Goal: Task Accomplishment & Management: Manage account settings

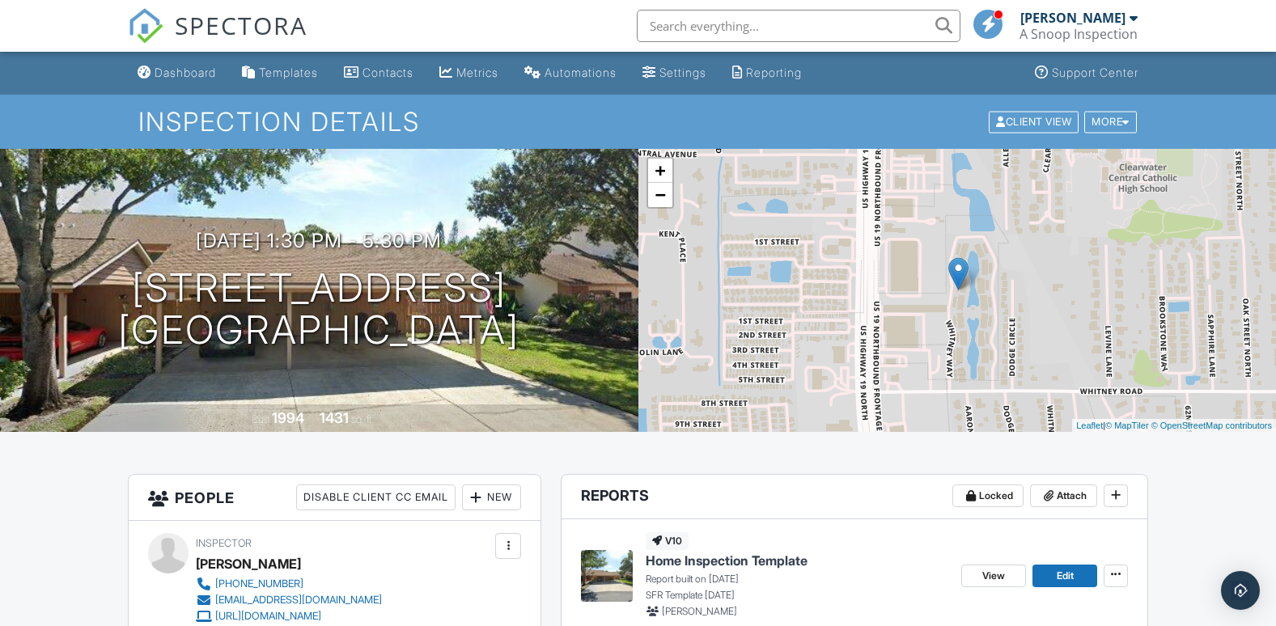
scroll to position [1052, 0]
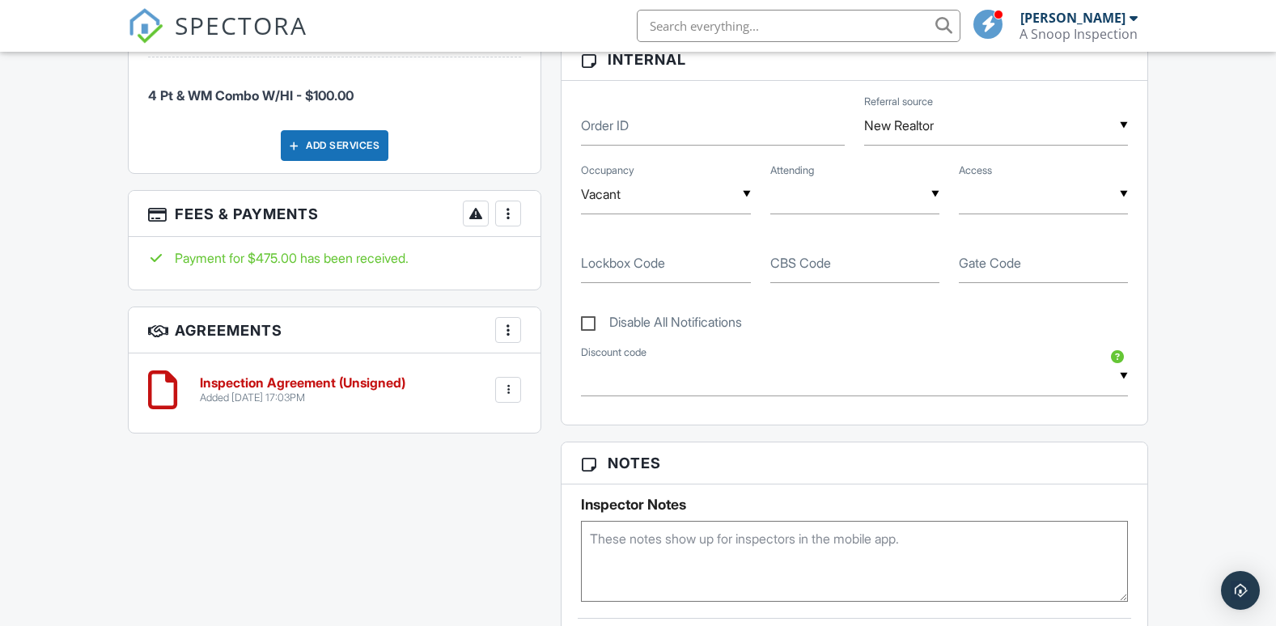
click at [521, 274] on div "Payment for $475.00 has been received." at bounding box center [335, 263] width 413 height 53
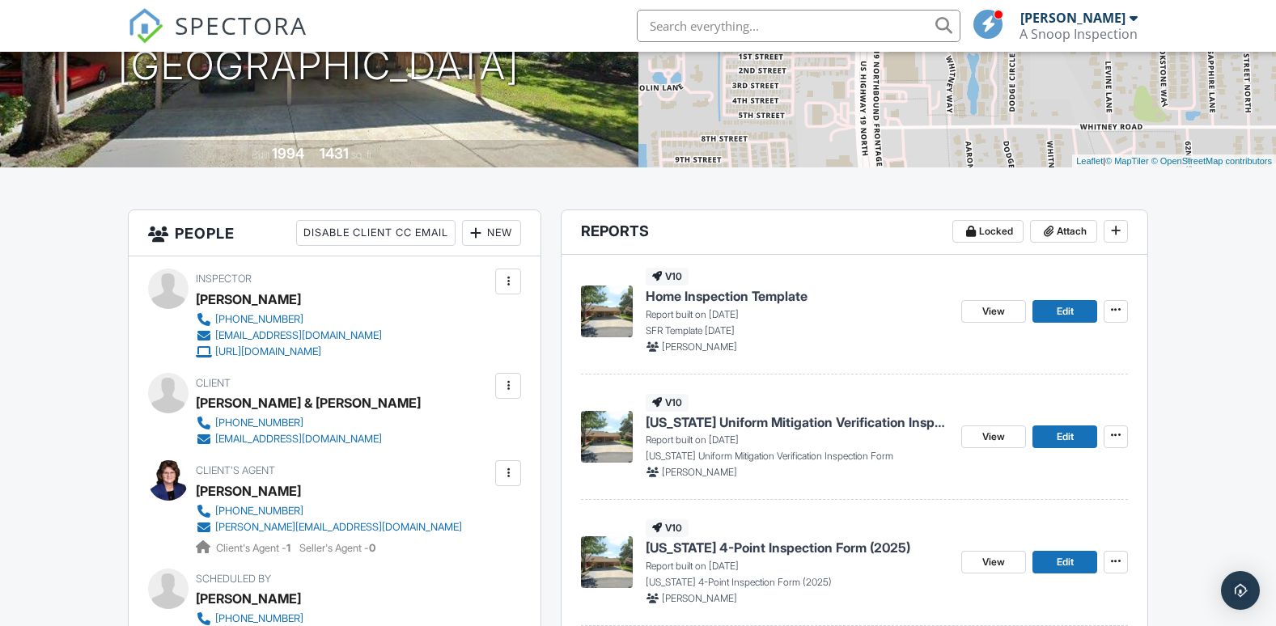
scroll to position [0, 0]
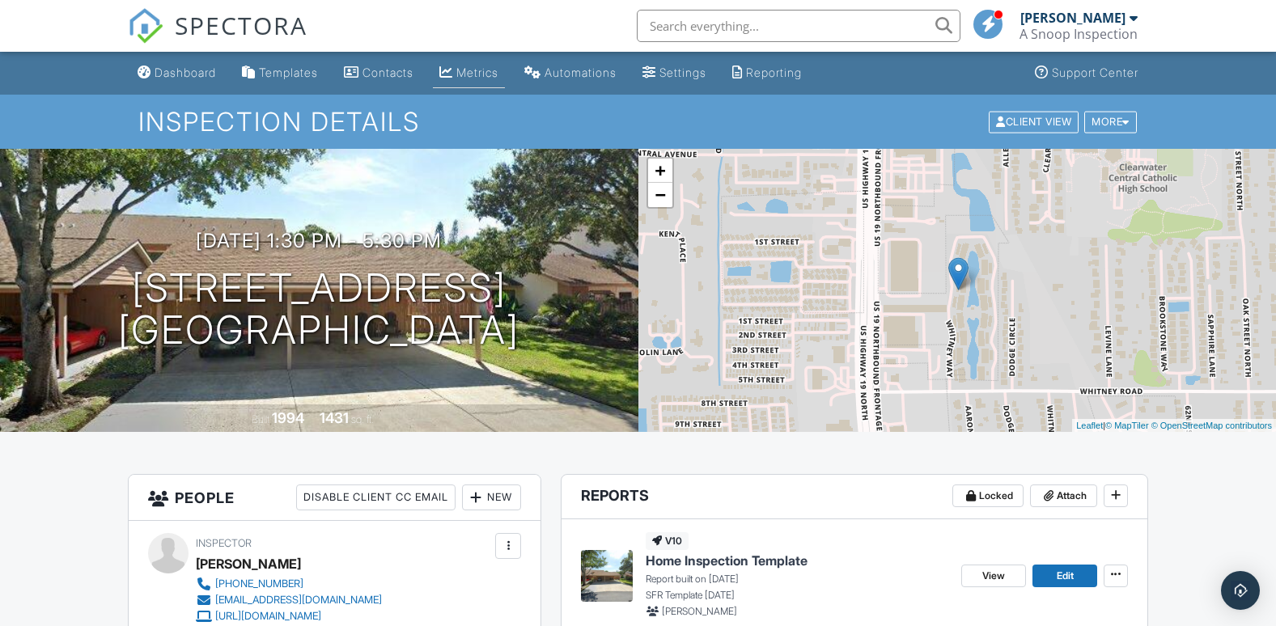
click at [474, 67] on div "Metrics" at bounding box center [478, 73] width 42 height 14
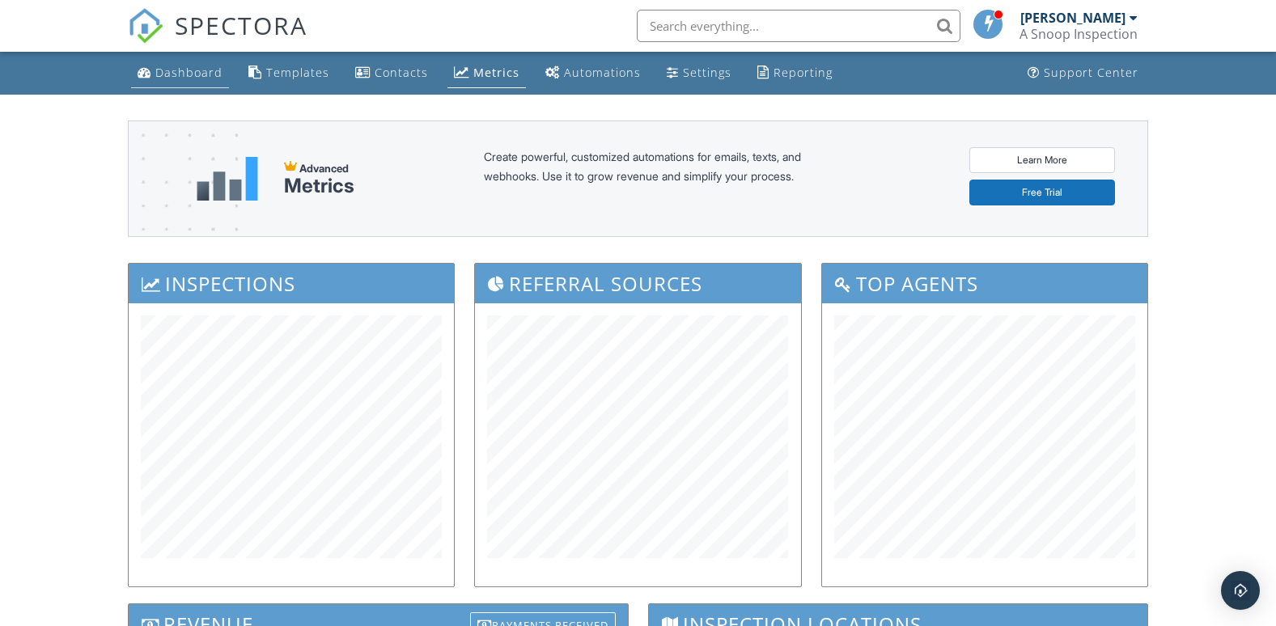
click at [210, 74] on div "Dashboard" at bounding box center [188, 72] width 67 height 15
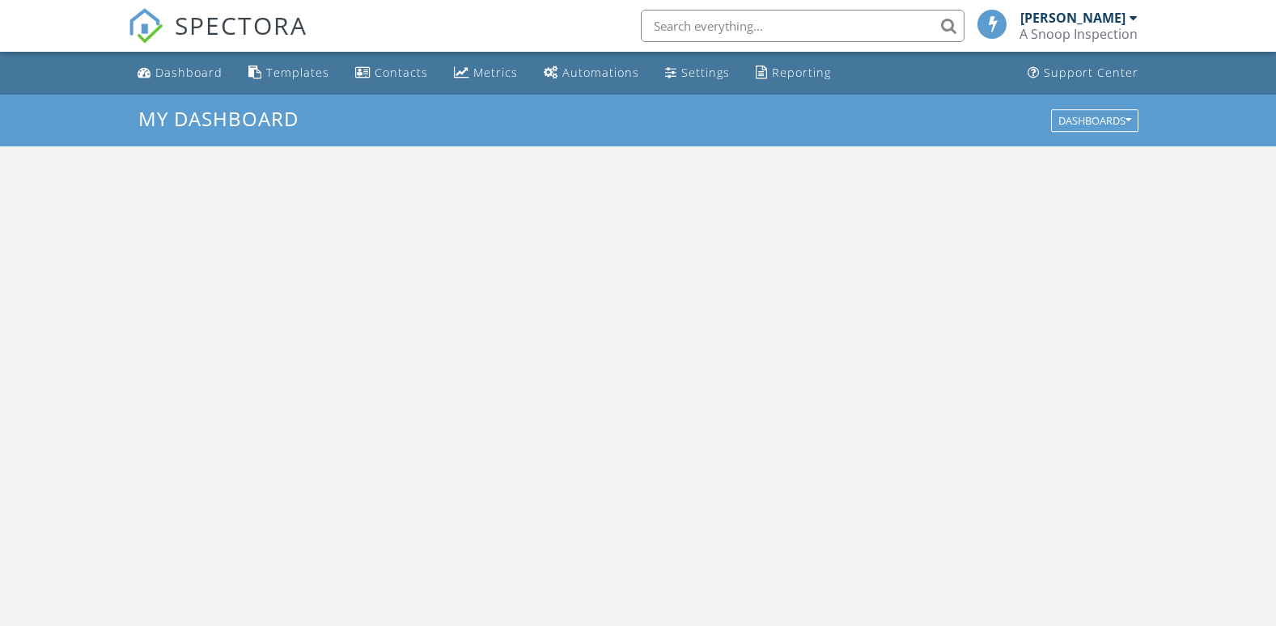
scroll to position [1498, 1302]
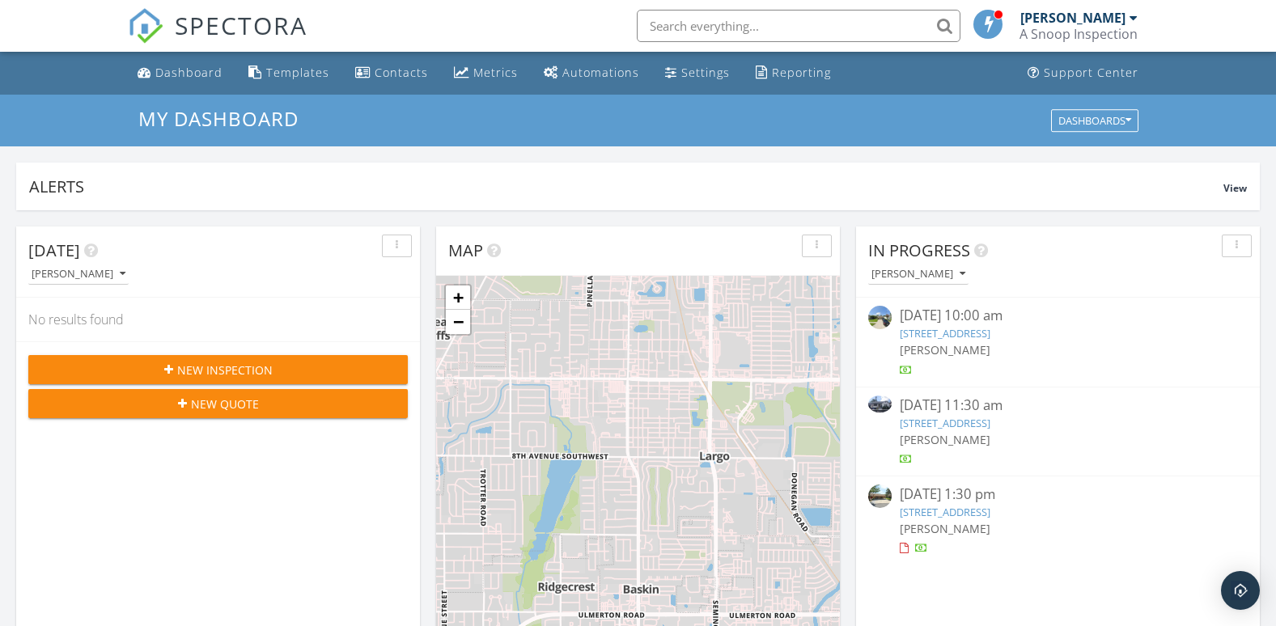
click at [991, 513] on link "1933 Whitney Way, Clearwater, FL 33760" at bounding box center [945, 512] width 91 height 15
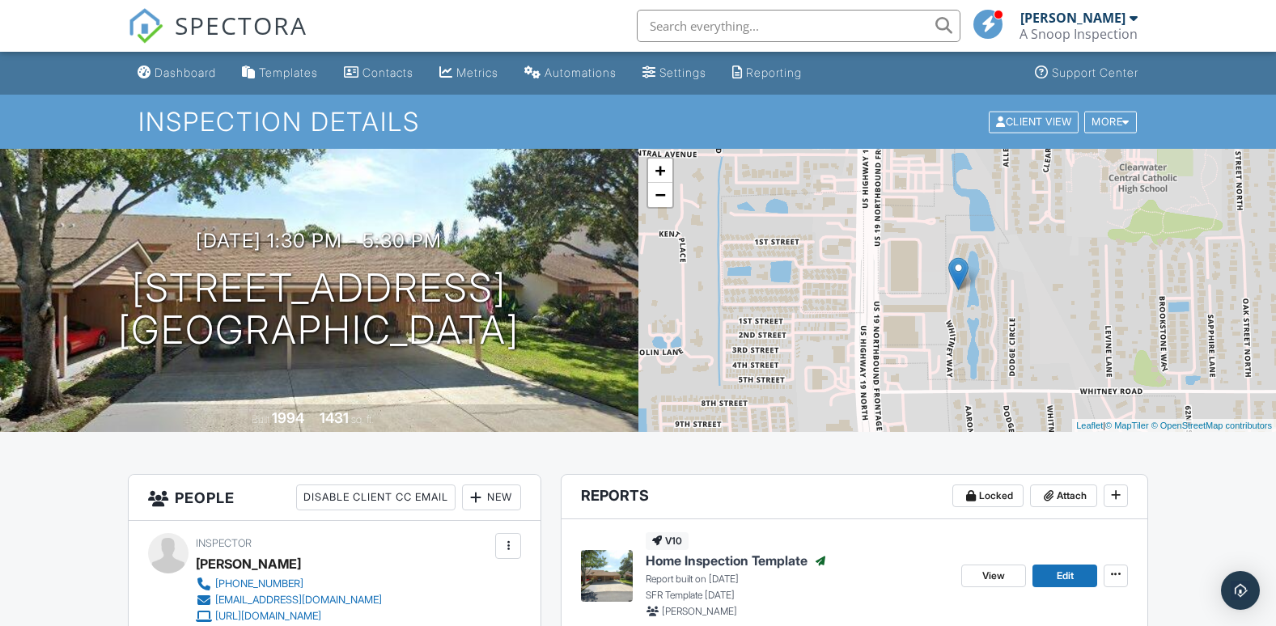
click at [231, 20] on span "SPECTORA" at bounding box center [241, 25] width 133 height 34
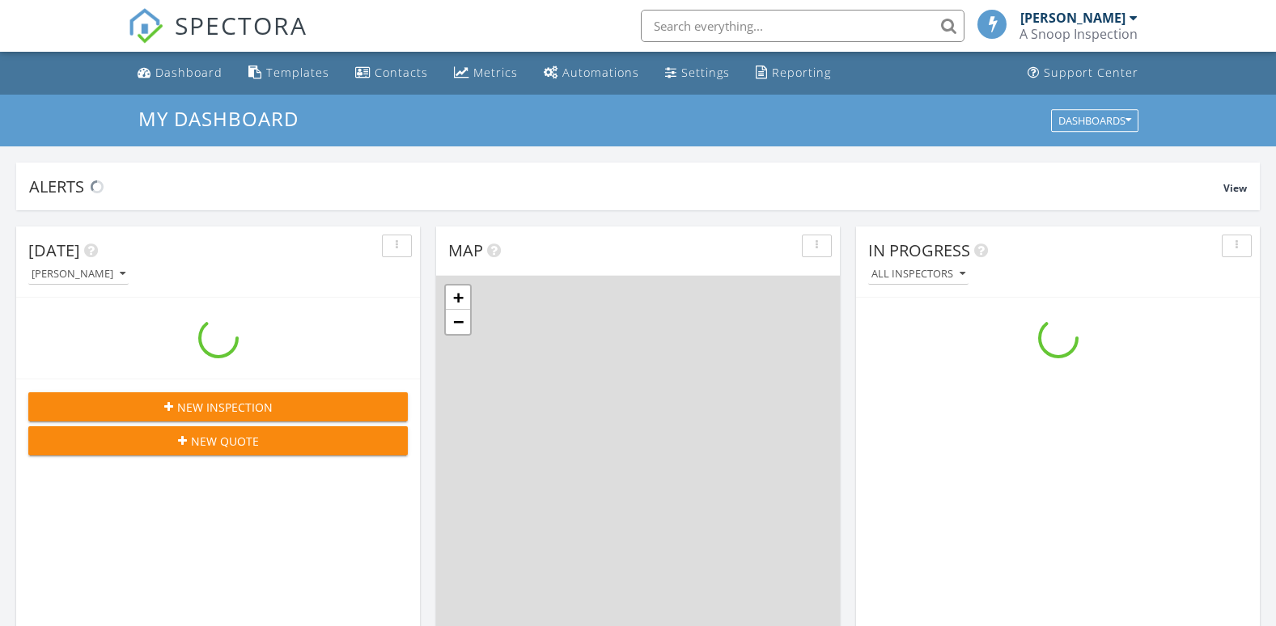
scroll to position [1498, 1302]
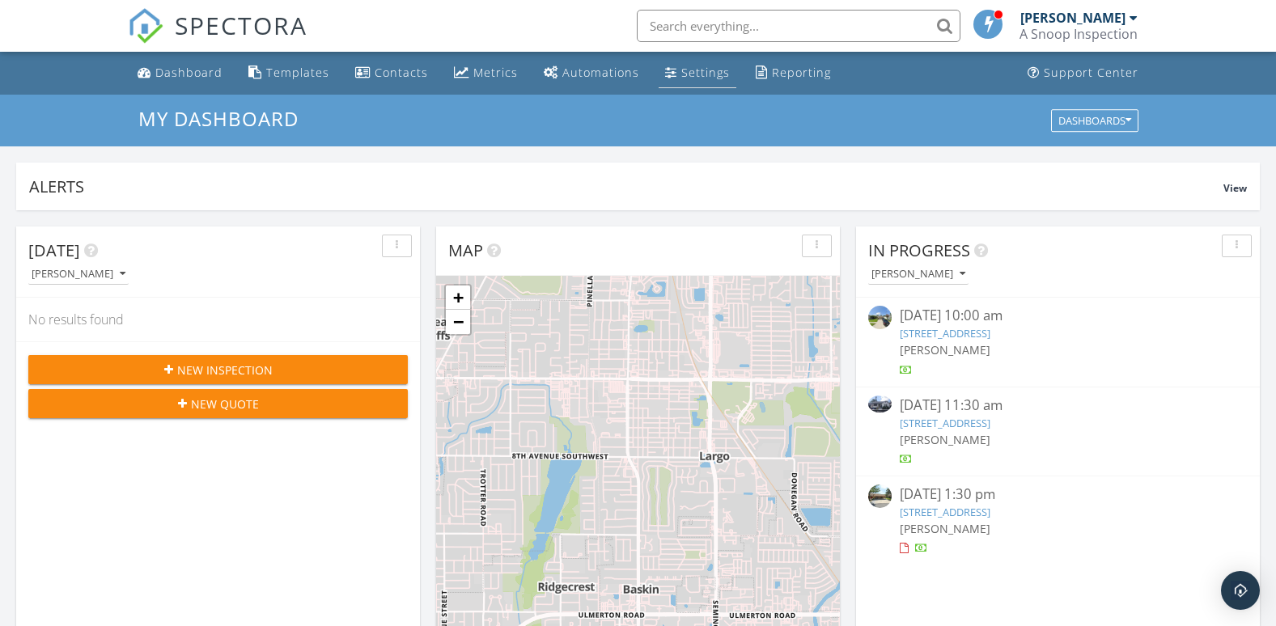
click at [710, 65] on div "Settings" at bounding box center [706, 72] width 49 height 15
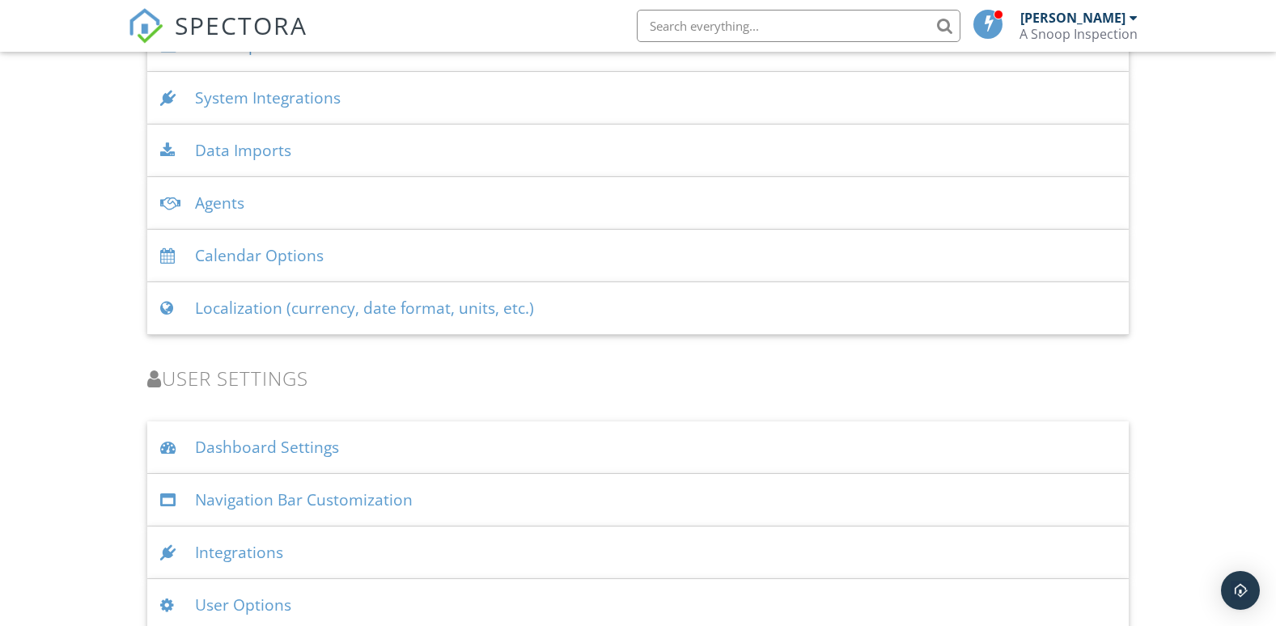
scroll to position [2123, 0]
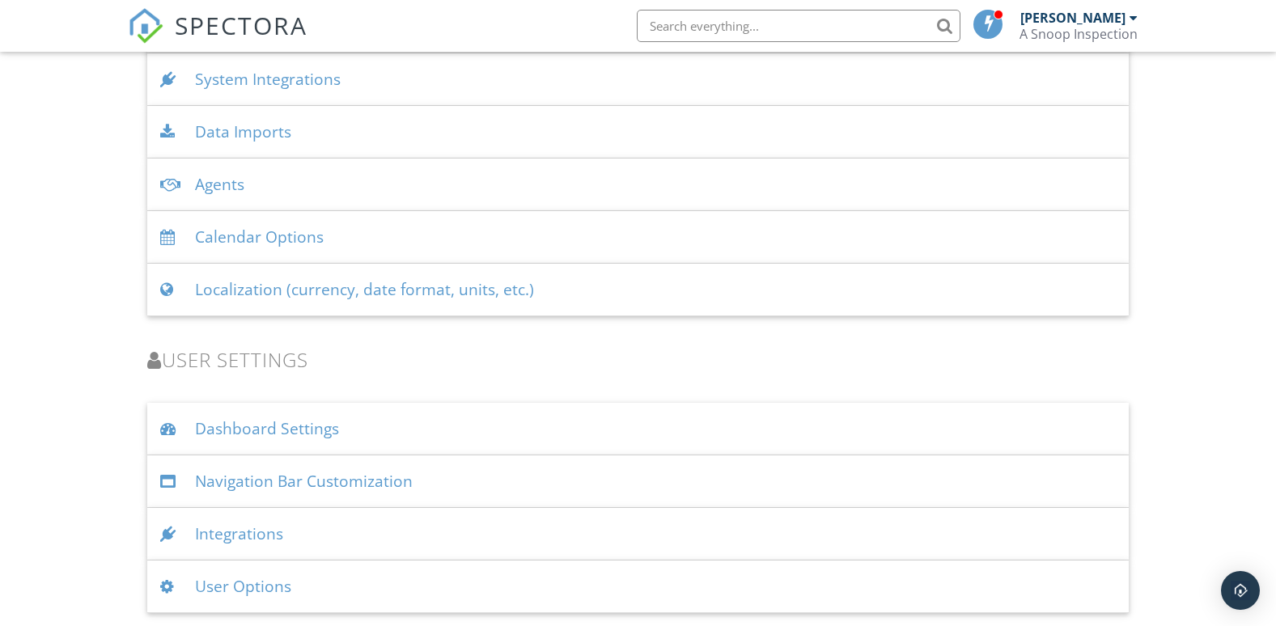
click at [284, 432] on div "Dashboard Settings" at bounding box center [638, 429] width 983 height 53
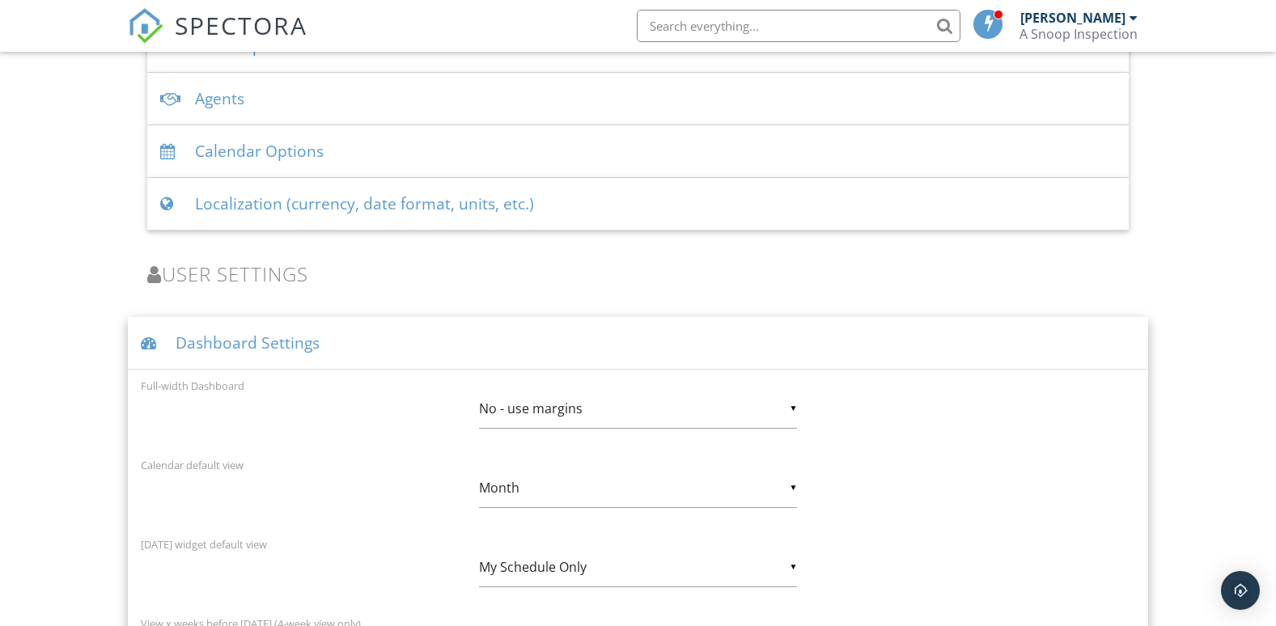
scroll to position [2038, 0]
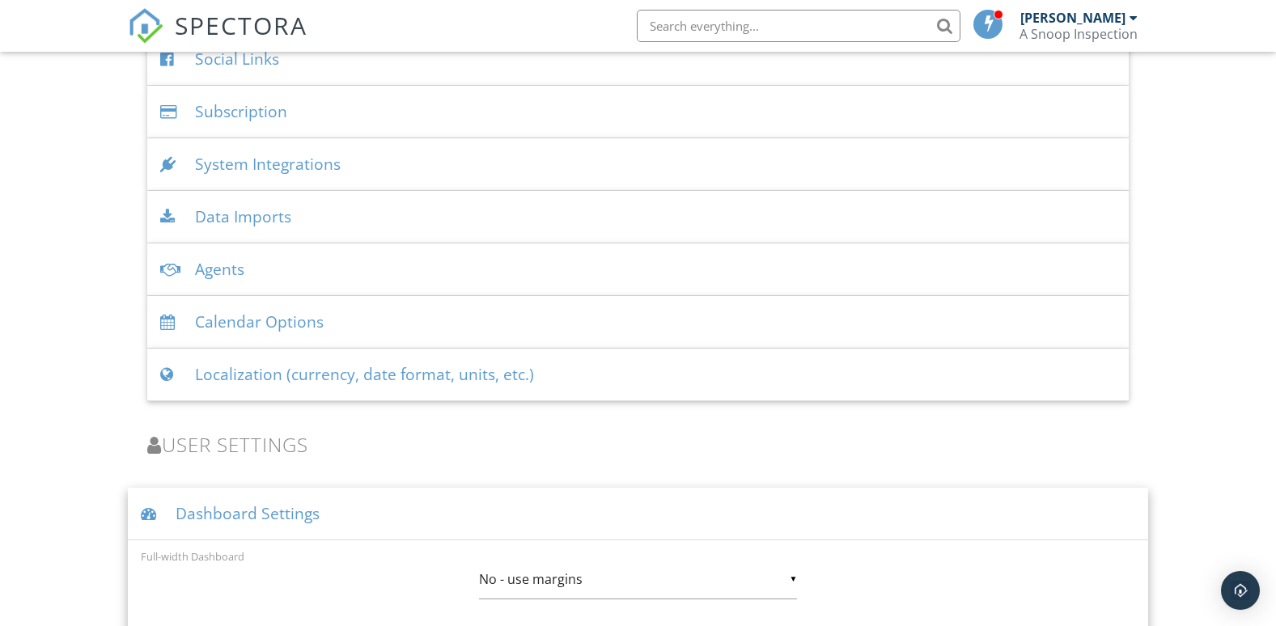
click at [231, 511] on div "Dashboard Settings" at bounding box center [638, 514] width 1021 height 53
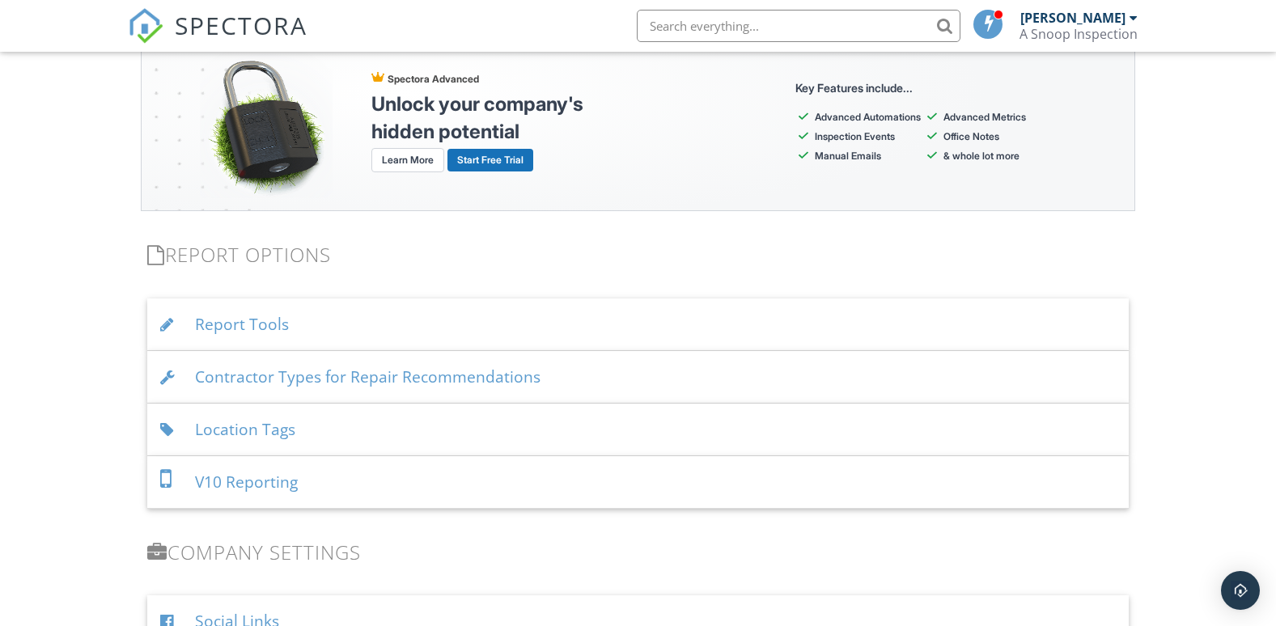
scroll to position [1472, 0]
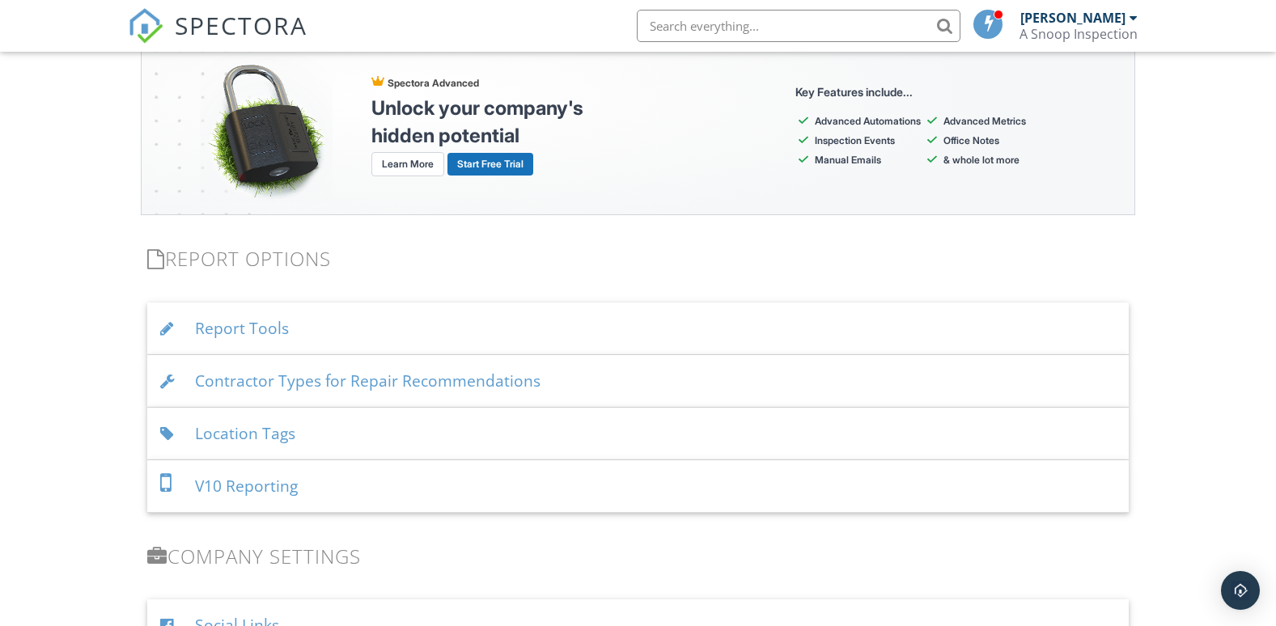
click at [253, 323] on div "Report Tools" at bounding box center [638, 329] width 983 height 53
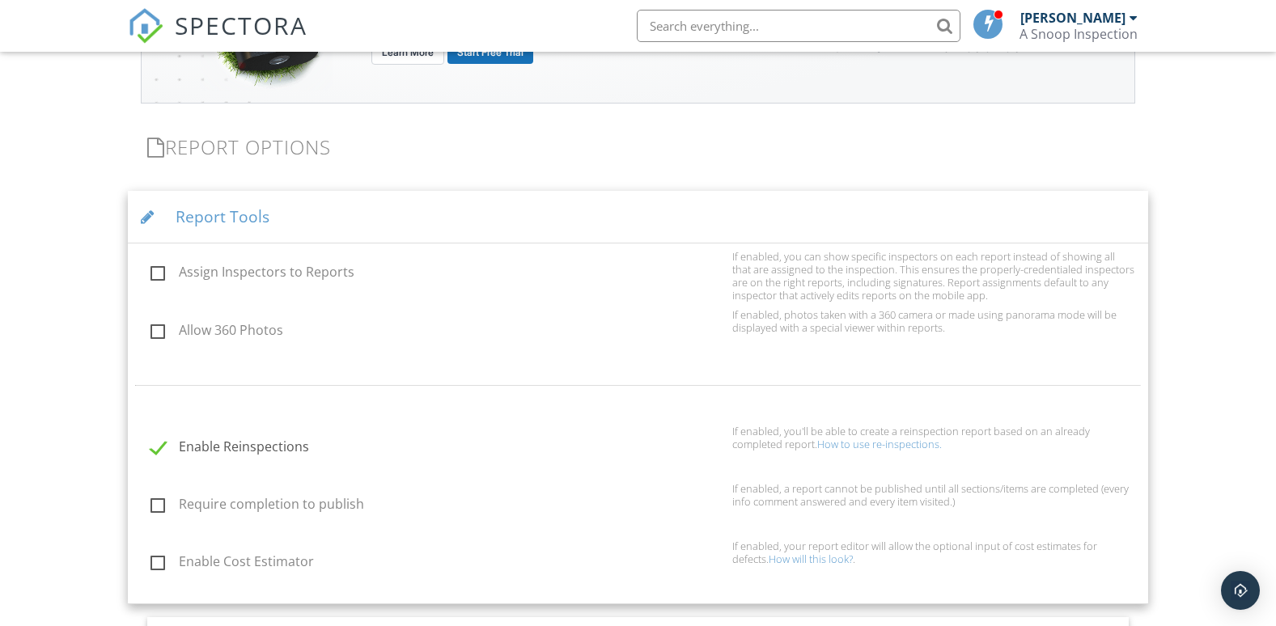
scroll to position [1552, 0]
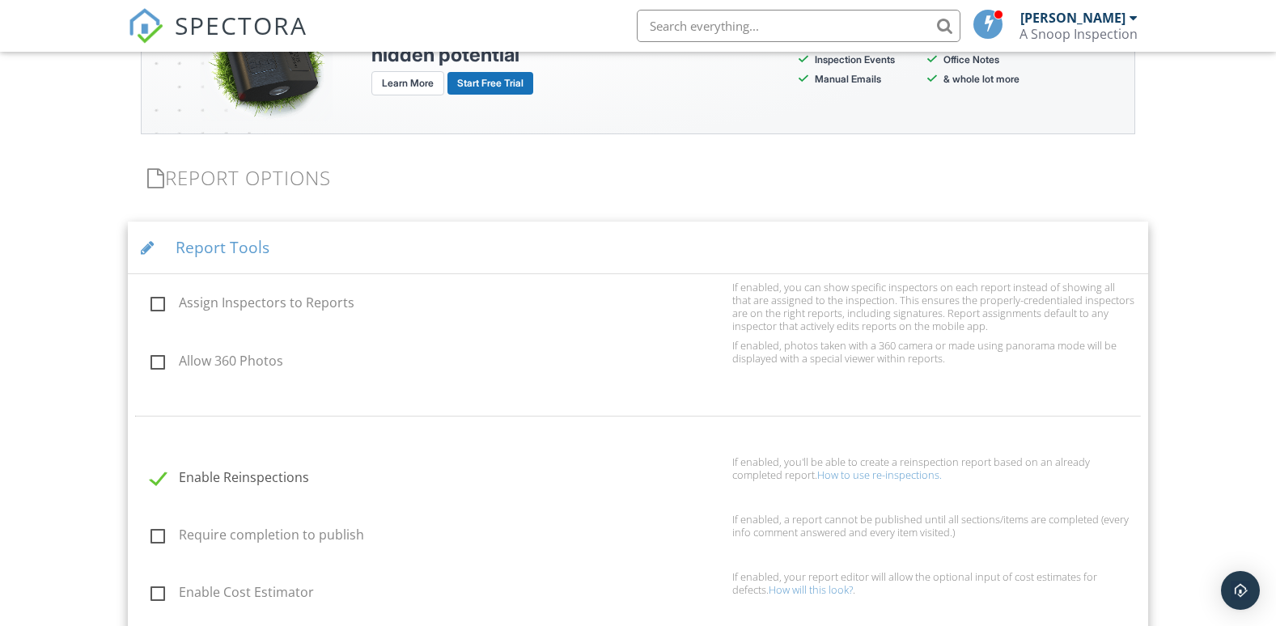
click at [243, 252] on div "Report Tools" at bounding box center [638, 248] width 1021 height 53
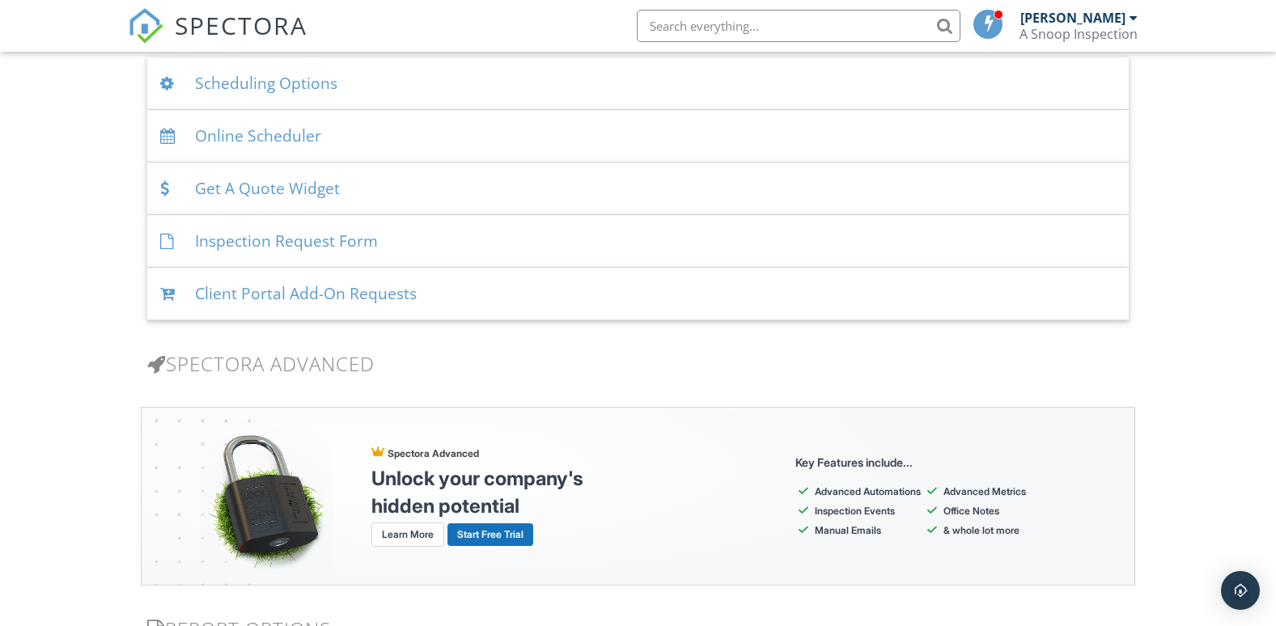
scroll to position [1067, 0]
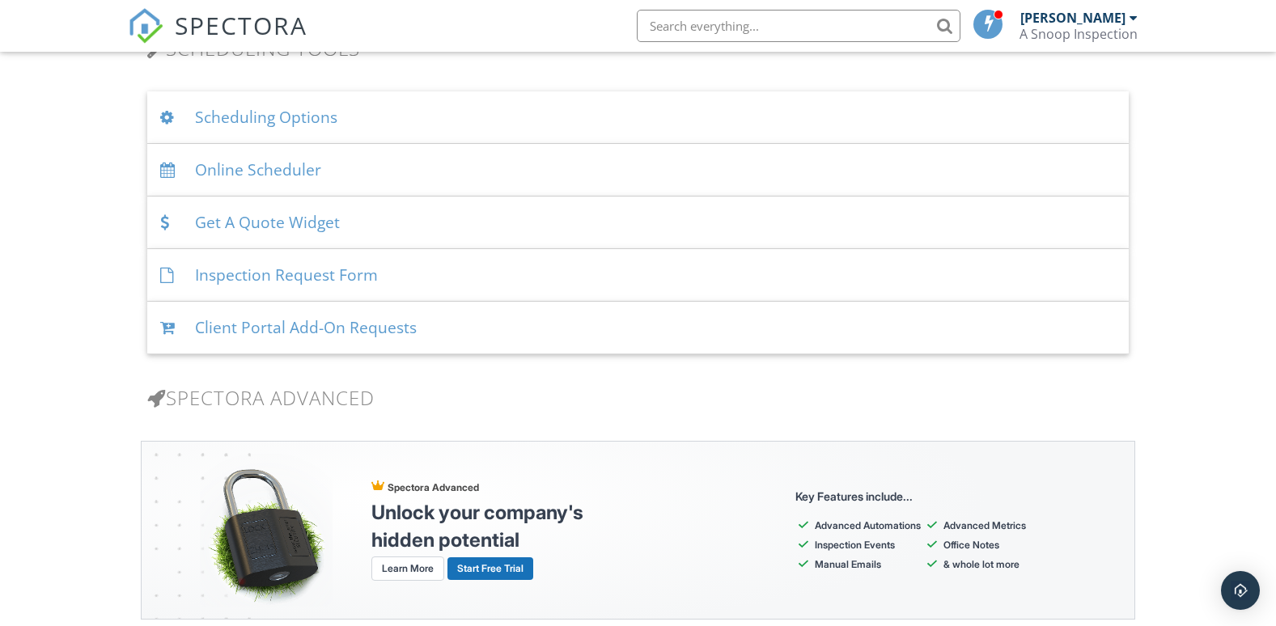
click at [298, 115] on div "Scheduling Options" at bounding box center [638, 117] width 983 height 53
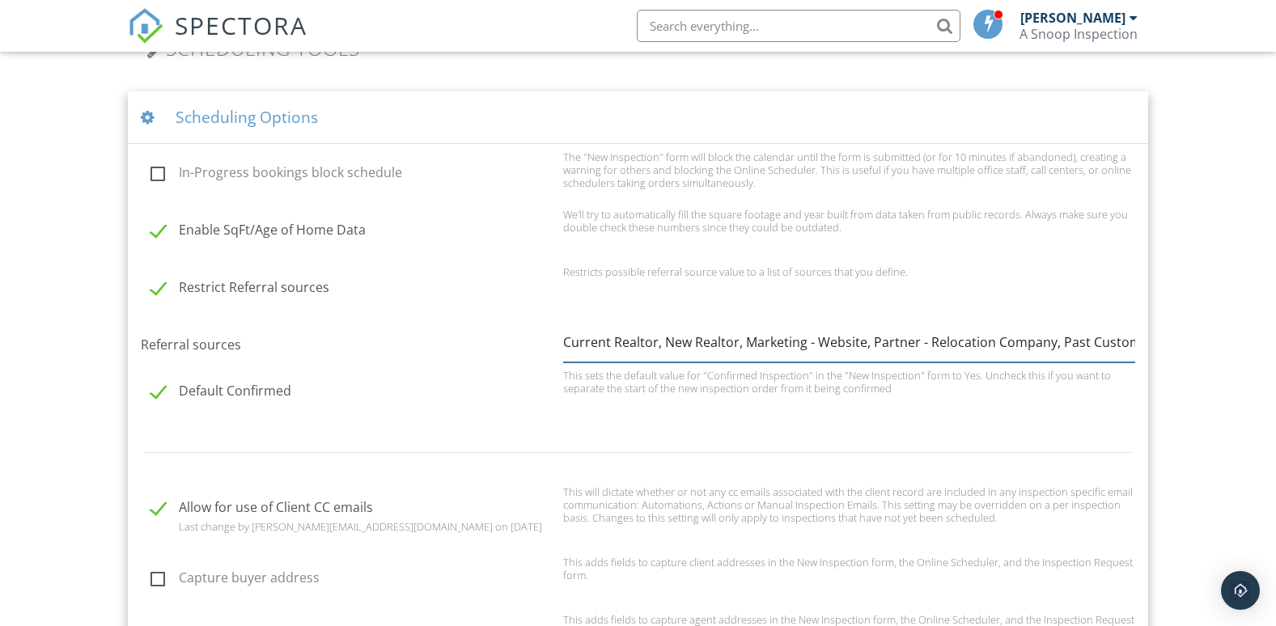
click at [831, 342] on input "Current Realtor, New Realtor, Marketing - Website, Partner - Relocation Company…" at bounding box center [849, 343] width 572 height 40
click at [1091, 343] on input "Current Realtor, New Realtor, Marketing - Website, Partner - Relocation Company…" at bounding box center [849, 343] width 572 height 40
type input "Current Realtor, New Realtor, Marketing - Website, Partner - Relocation Company…"
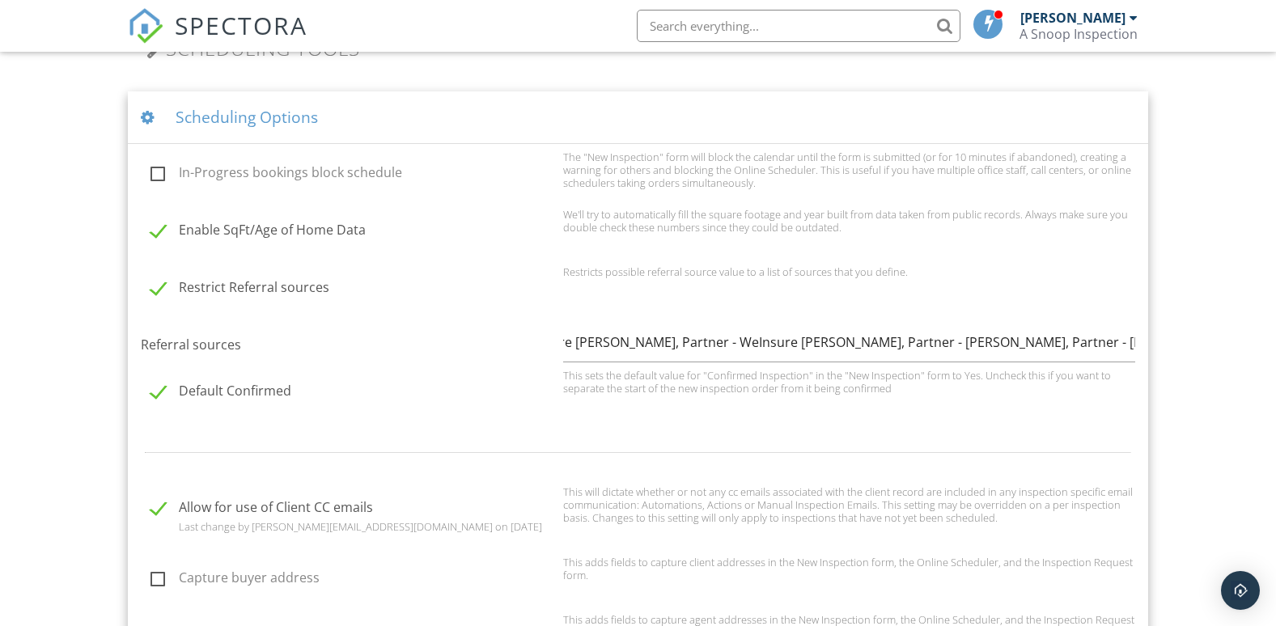
scroll to position [0, 0]
click at [919, 463] on div at bounding box center [638, 453] width 1015 height 53
click at [177, 18] on span "SPECTORA" at bounding box center [241, 25] width 133 height 34
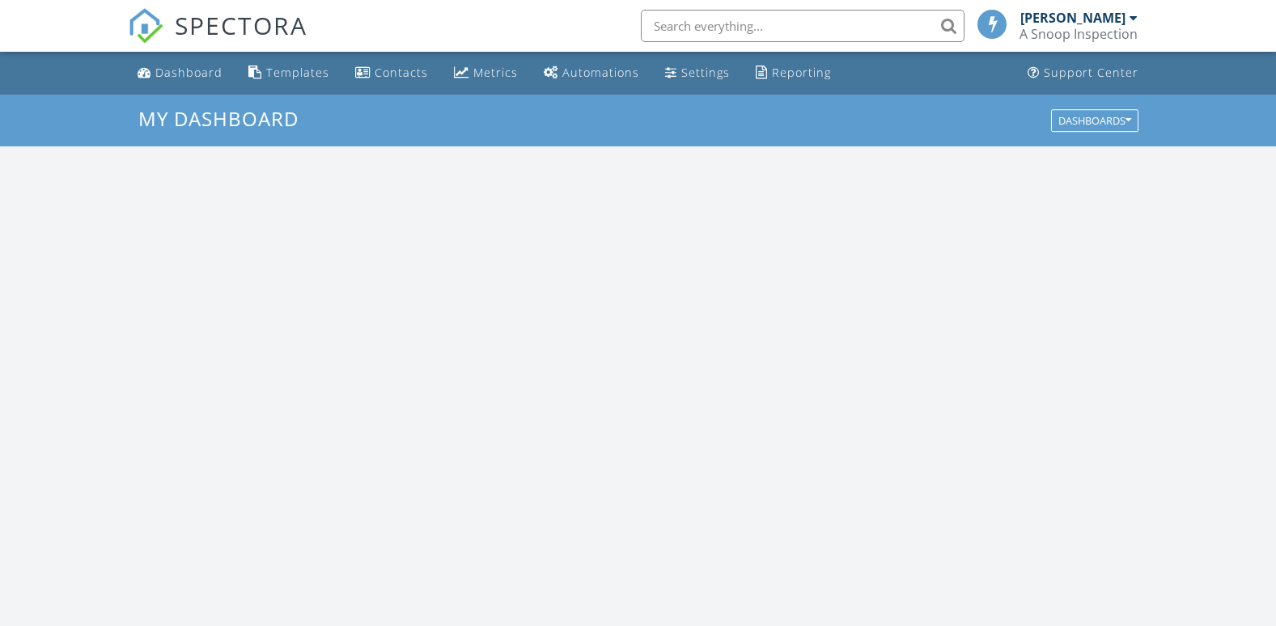
scroll to position [1498, 1302]
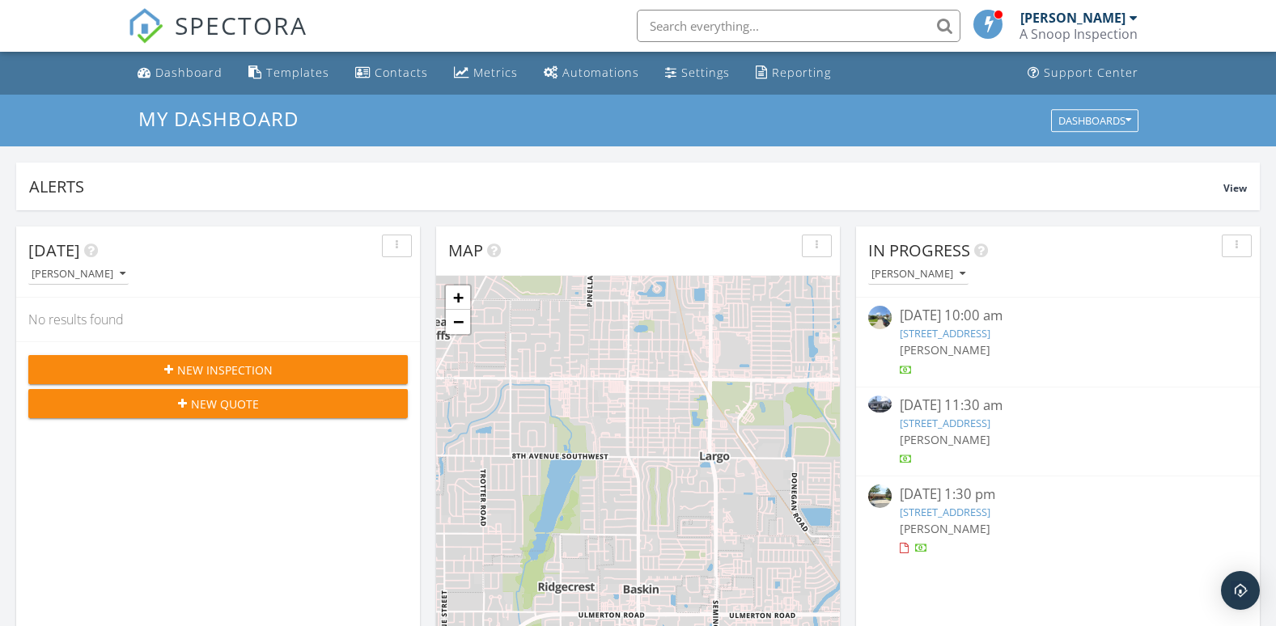
click at [961, 512] on link "1933 Whitney Way, Clearwater, FL 33760" at bounding box center [945, 512] width 91 height 15
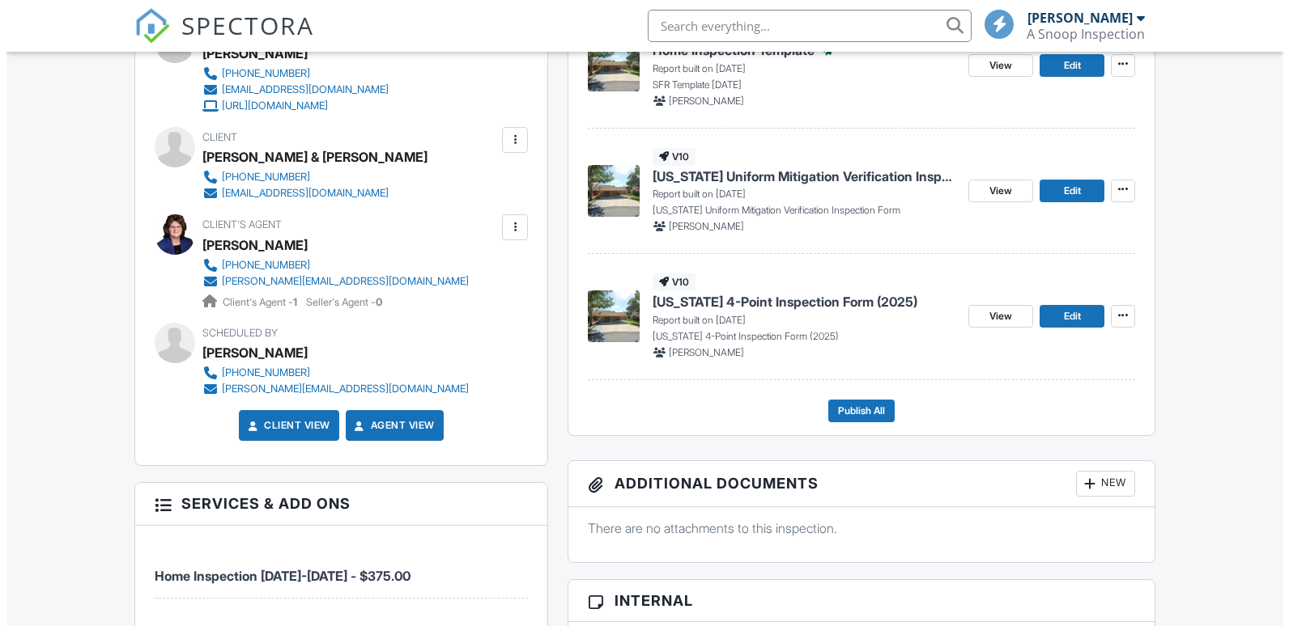
scroll to position [486, 0]
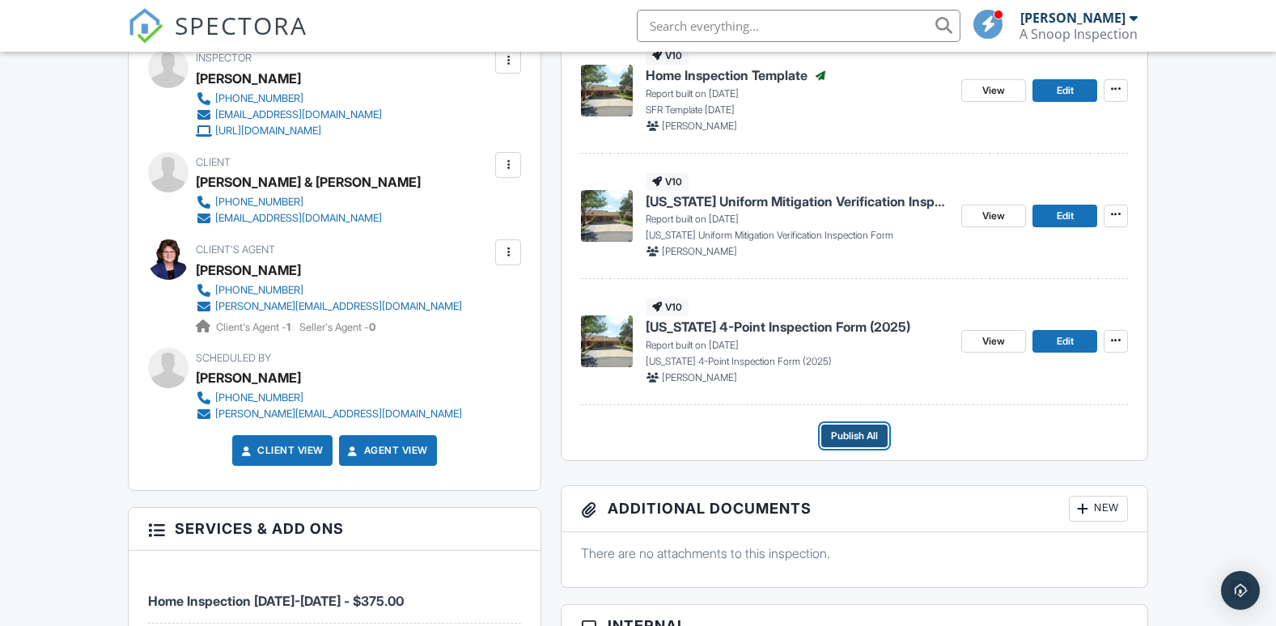
click at [851, 432] on span "Publish All" at bounding box center [854, 436] width 47 height 16
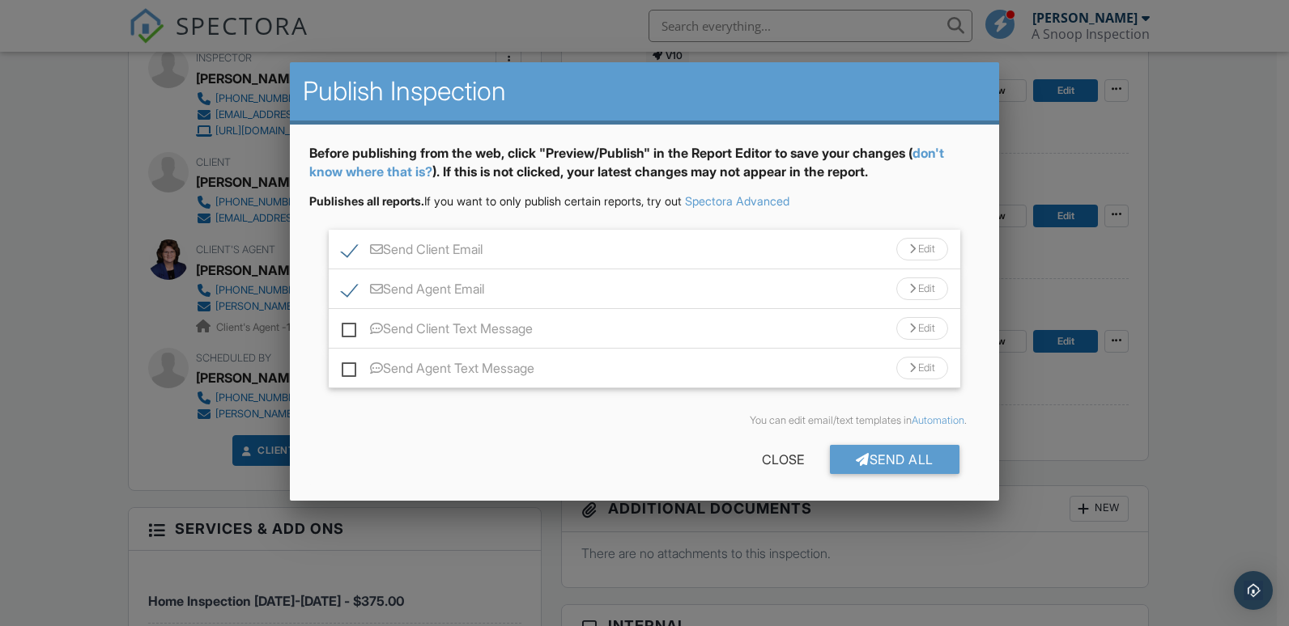
click at [351, 324] on label "Send Client Text Message" at bounding box center [437, 331] width 191 height 20
click at [351, 324] on input "Send Client Text Message" at bounding box center [347, 321] width 11 height 11
checkbox input "true"
click at [350, 371] on label "Send Agent Text Message" at bounding box center [438, 371] width 193 height 20
click at [350, 366] on input "Send Agent Text Message" at bounding box center [347, 360] width 11 height 11
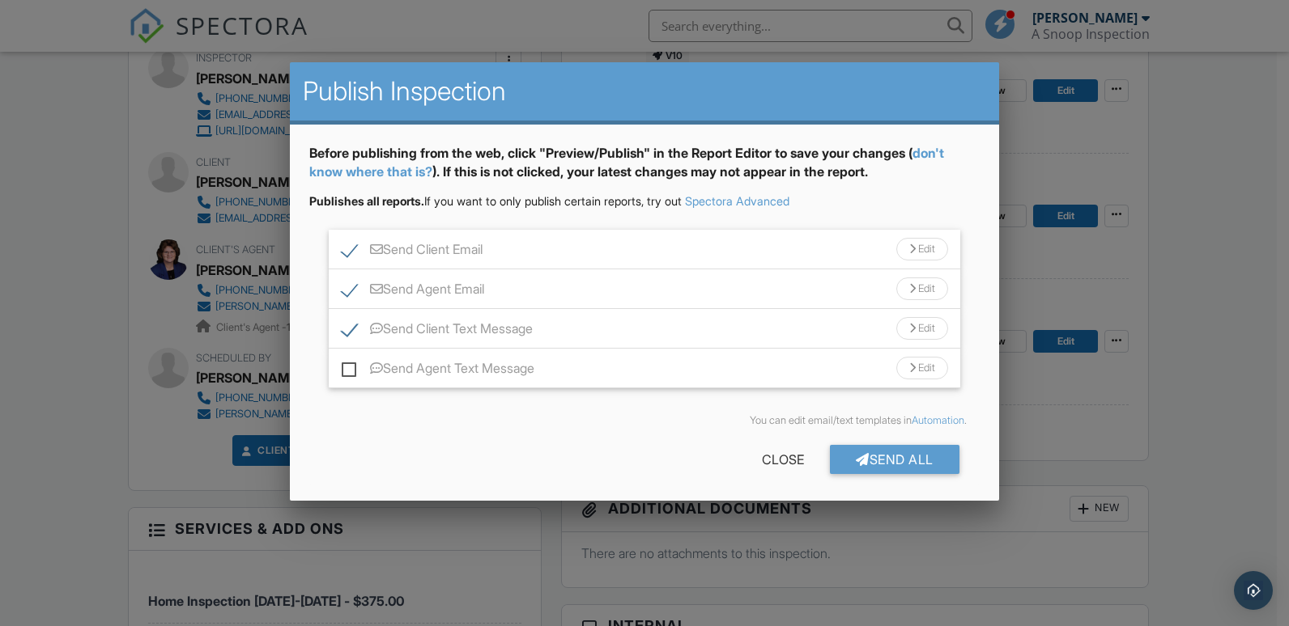
checkbox input "true"
click at [867, 457] on div "Send All" at bounding box center [895, 459] width 130 height 29
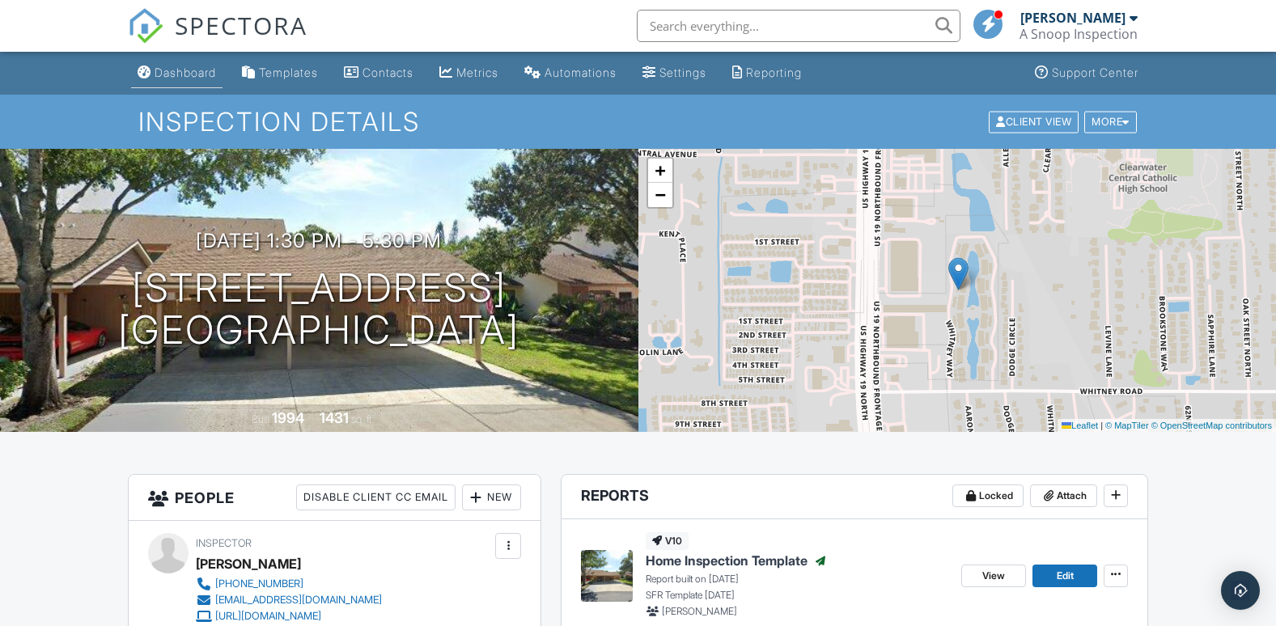
click at [201, 70] on div "Dashboard" at bounding box center [186, 73] width 62 height 14
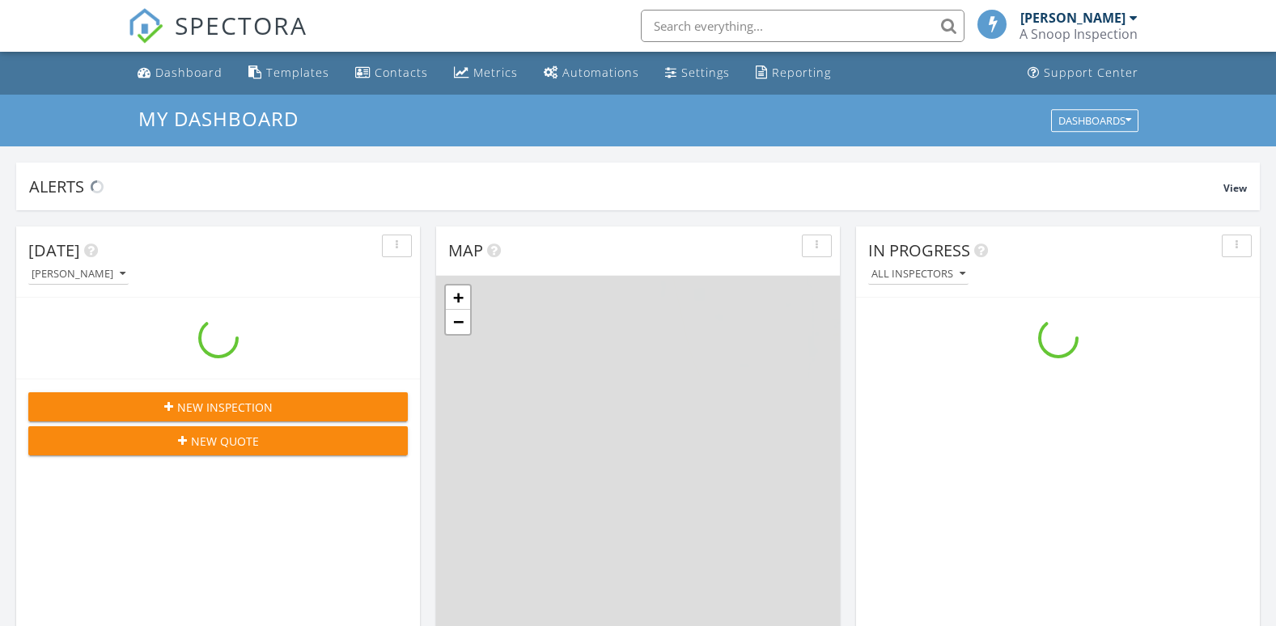
scroll to position [1498, 1302]
